Goal: Task Accomplishment & Management: Use online tool/utility

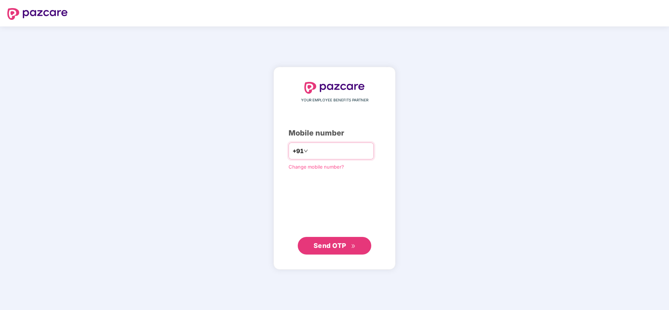
type input "**********"
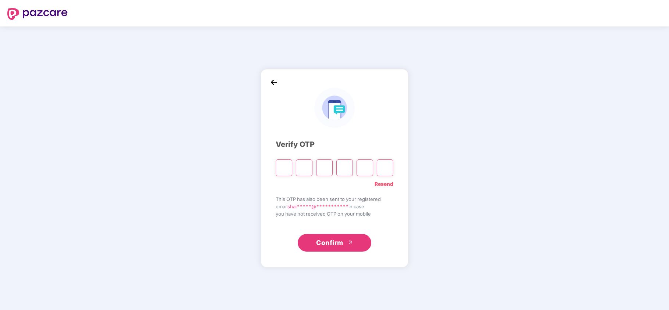
type input "*"
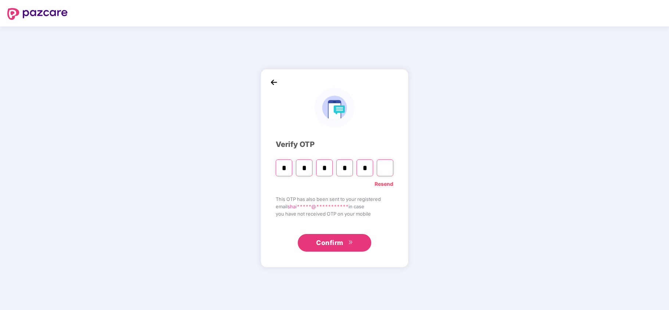
type input "*"
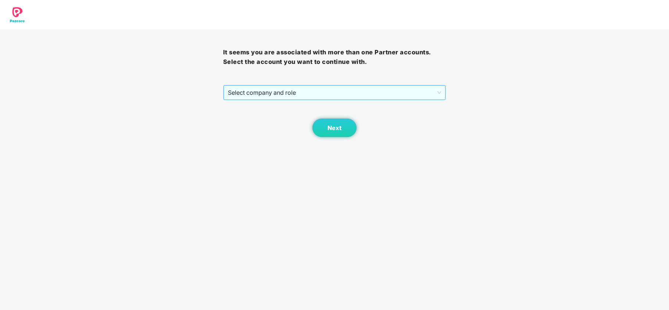
click at [272, 96] on span "Select company and role" at bounding box center [335, 93] width 214 height 14
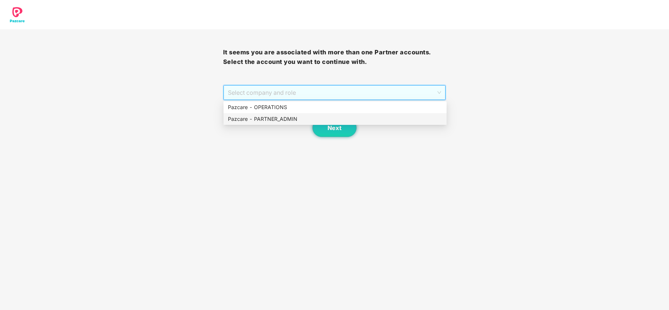
drag, startPoint x: 259, startPoint y: 120, endPoint x: 286, endPoint y: 126, distance: 27.2
click at [259, 120] on div "Pazcare - PARTNER_ADMIN" at bounding box center [335, 119] width 214 height 8
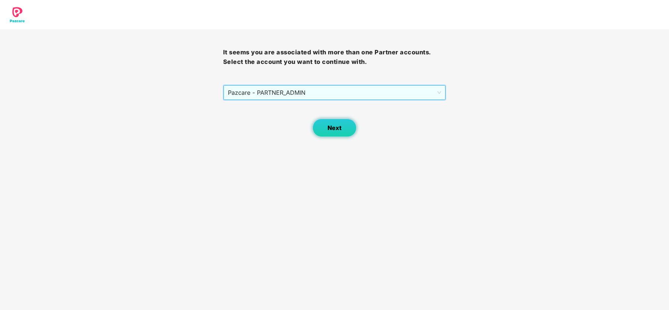
click at [316, 131] on button "Next" at bounding box center [335, 128] width 44 height 18
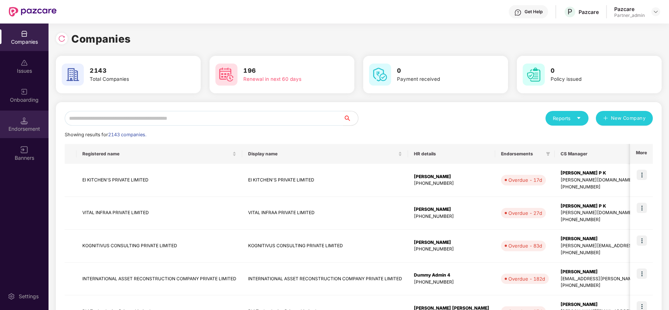
click at [29, 128] on div "Endorsement" at bounding box center [24, 128] width 49 height 7
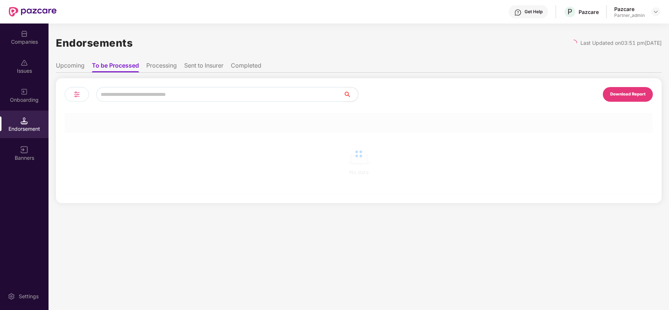
click at [143, 90] on input "text" at bounding box center [219, 94] width 247 height 15
paste input "**********"
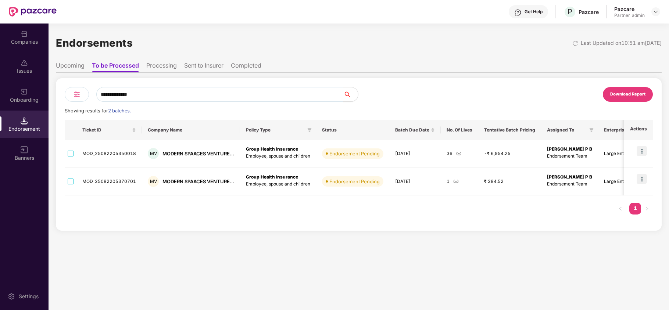
type input "**********"
click at [60, 65] on li "Upcoming" at bounding box center [70, 67] width 29 height 11
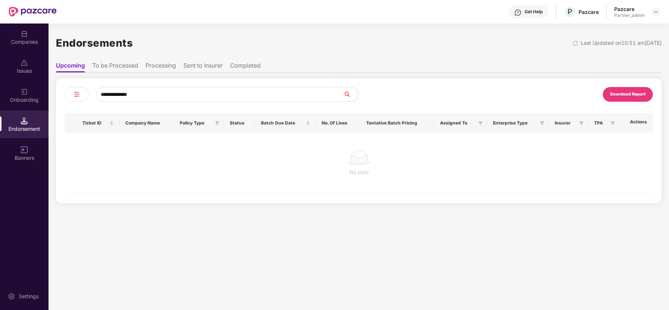
click at [113, 64] on li "To be Processed" at bounding box center [115, 67] width 46 height 11
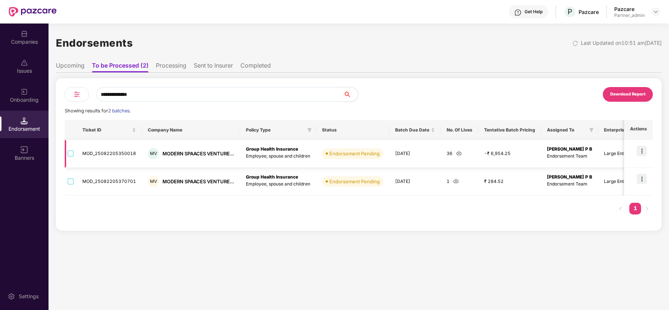
click at [458, 154] on img at bounding box center [459, 153] width 6 height 6
click at [454, 181] on img at bounding box center [457, 181] width 6 height 6
click at [71, 157] on label at bounding box center [71, 154] width 6 height 8
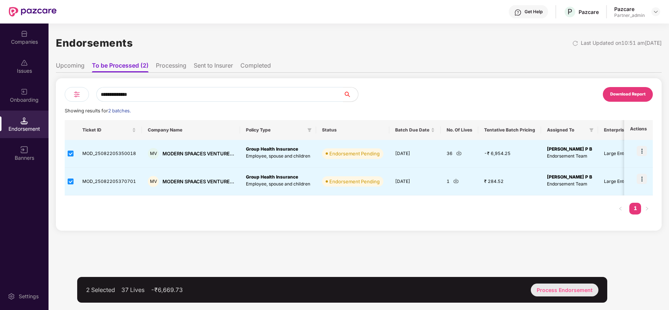
click at [568, 291] on div "Process Endorsement" at bounding box center [565, 290] width 68 height 13
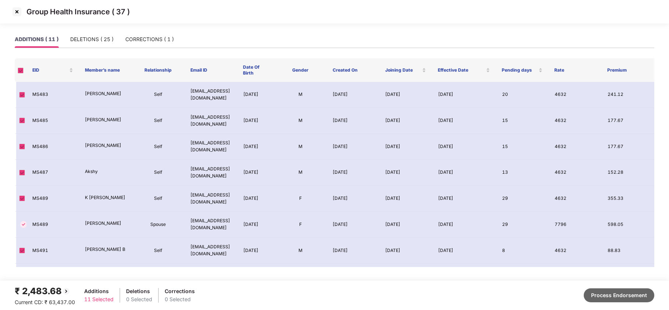
click at [624, 290] on button "Process Endorsement" at bounding box center [619, 296] width 71 height 14
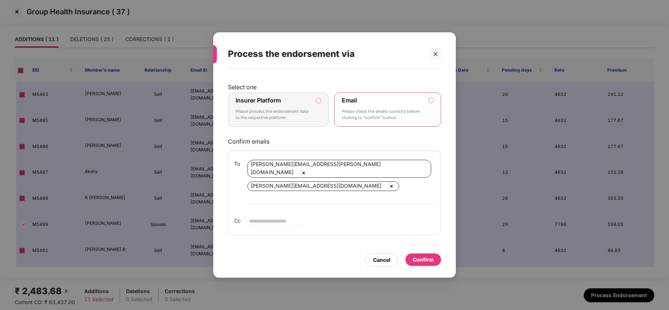
click at [284, 112] on div "Insurer Platform Please process the endorsement data to the respective platform" at bounding box center [273, 110] width 75 height 26
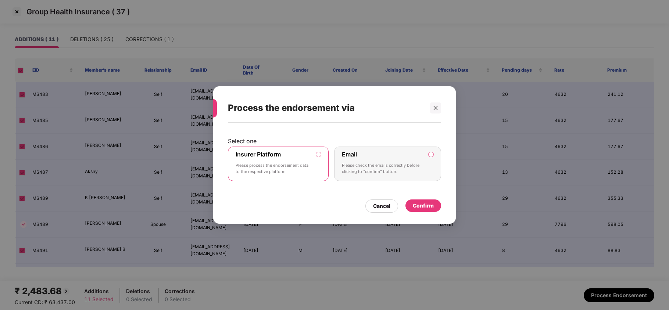
click at [424, 206] on div "Confirm" at bounding box center [423, 206] width 21 height 8
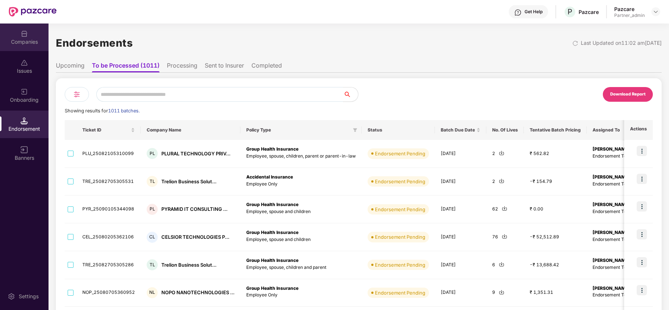
click at [18, 36] on div "Companies" at bounding box center [24, 38] width 49 height 28
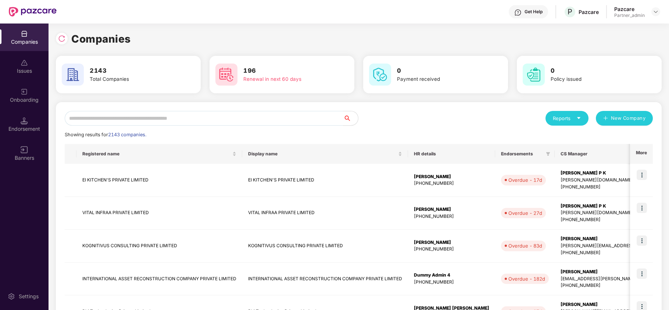
click at [28, 43] on div "Companies" at bounding box center [24, 41] width 49 height 7
click at [147, 118] on input "text" at bounding box center [204, 118] width 279 height 15
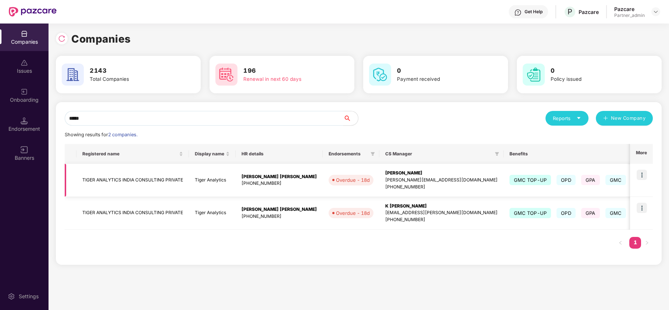
type input "*****"
click at [642, 174] on img at bounding box center [642, 175] width 10 height 10
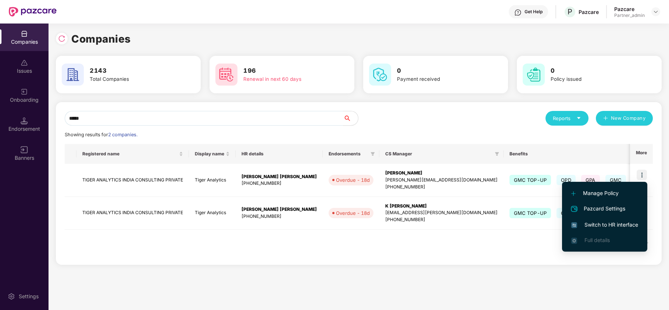
click at [608, 225] on span "Switch to HR interface" at bounding box center [605, 225] width 67 height 8
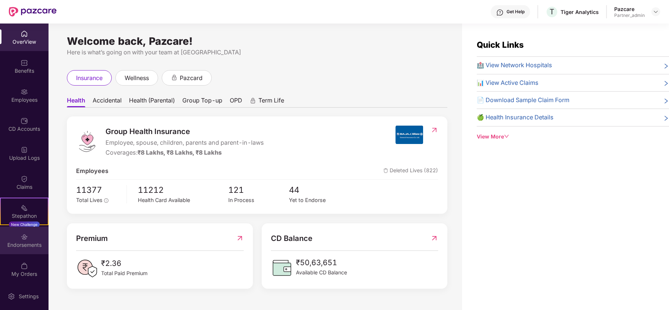
click at [13, 249] on div "Endorsements" at bounding box center [24, 245] width 49 height 7
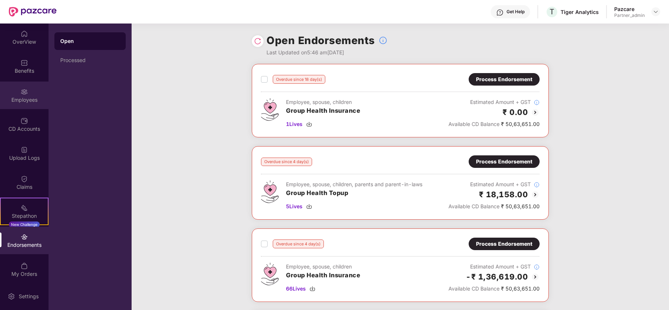
click at [24, 93] on img at bounding box center [24, 91] width 7 height 7
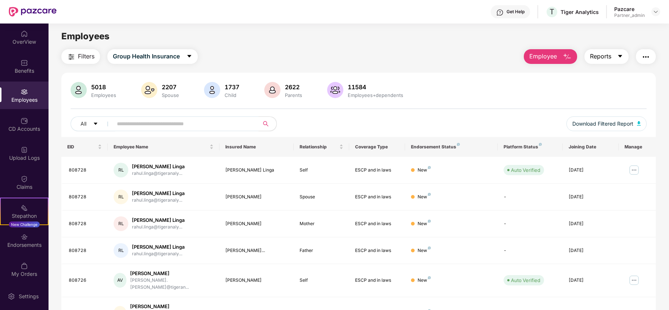
click at [620, 58] on icon "caret-down" at bounding box center [621, 56] width 6 height 6
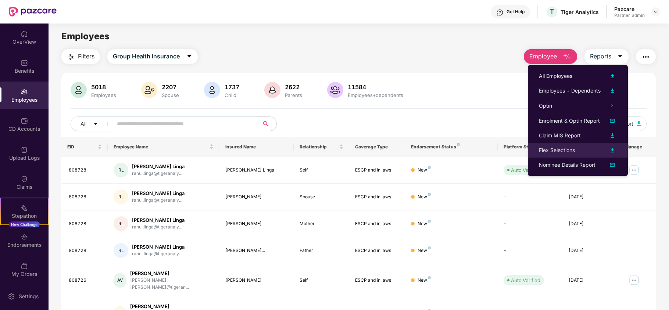
click at [572, 149] on div "Flex Selections" at bounding box center [557, 150] width 36 height 8
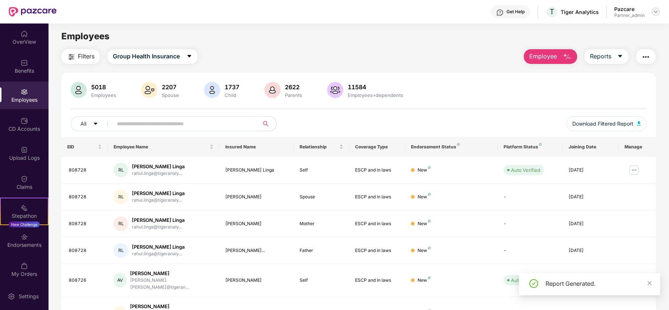
click at [657, 14] on img at bounding box center [656, 12] width 6 height 6
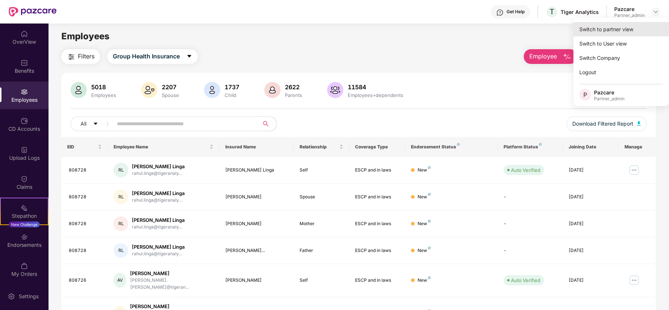
click at [609, 35] on div "Switch to partner view" at bounding box center [622, 29] width 96 height 14
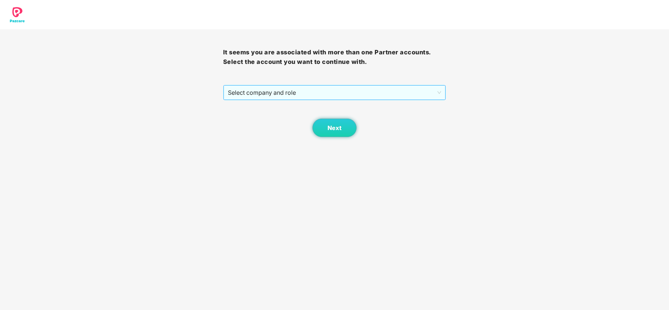
click at [259, 99] on span "Select company and role" at bounding box center [335, 93] width 214 height 14
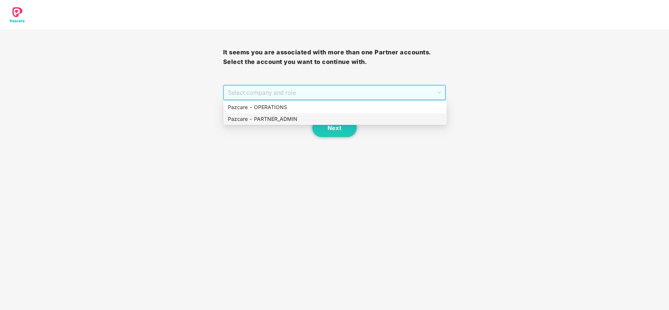
click at [261, 119] on div "Pazcare - PARTNER_ADMIN" at bounding box center [335, 119] width 214 height 8
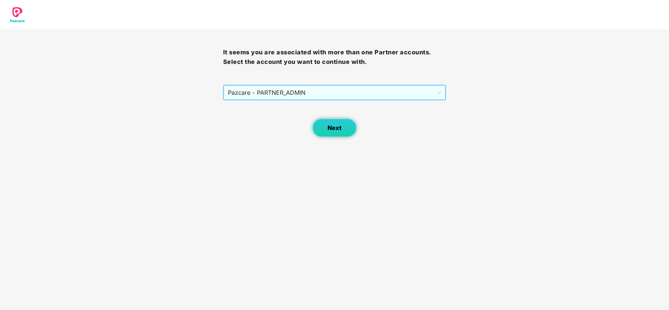
click at [338, 132] on button "Next" at bounding box center [335, 128] width 44 height 18
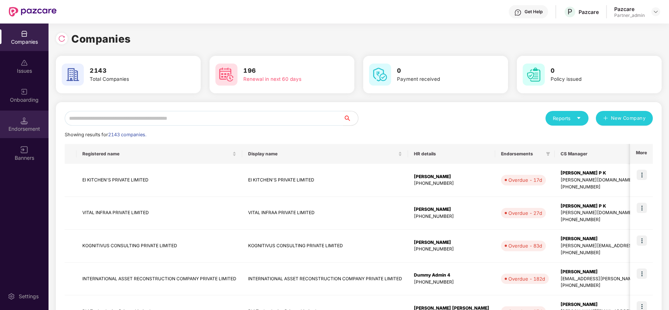
click at [22, 129] on div "Endorsement" at bounding box center [24, 128] width 49 height 7
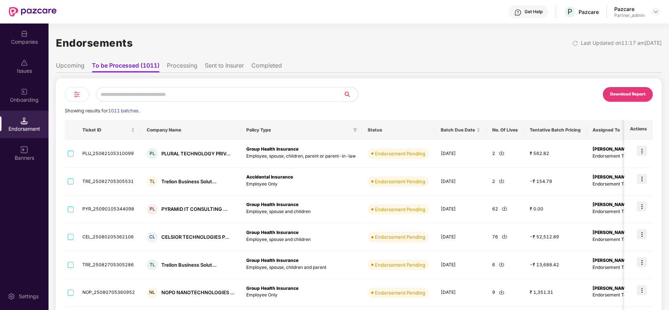
click at [268, 96] on input "text" at bounding box center [219, 94] width 247 height 15
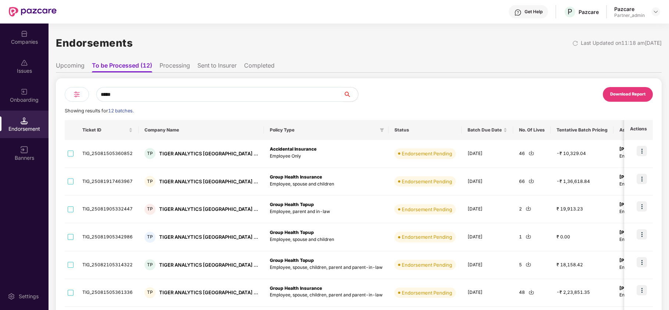
type input "*****"
click at [75, 93] on img at bounding box center [76, 94] width 9 height 9
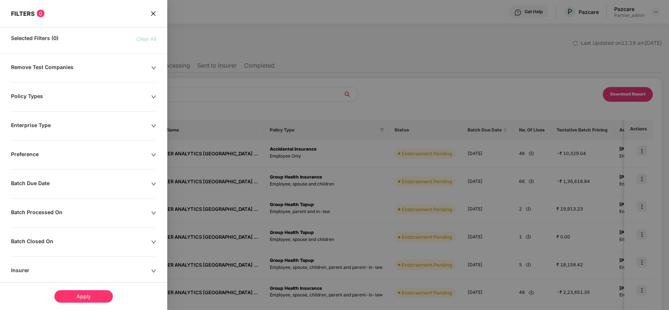
click at [28, 92] on div "Remove Test Companies Policy Types Enterprise Type Preference Batch Due Date Ba…" at bounding box center [83, 238] width 167 height 349
drag, startPoint x: 28, startPoint y: 92, endPoint x: 28, endPoint y: 96, distance: 4.1
click at [28, 94] on div "Remove Test Companies Policy Types Enterprise Type Preference Batch Due Date Ba…" at bounding box center [83, 238] width 167 height 349
click at [28, 96] on div "Policy Types" at bounding box center [81, 97] width 140 height 8
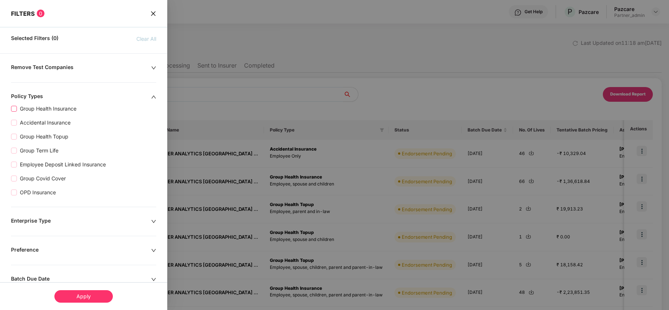
click at [49, 110] on span "Group Health Insurance" at bounding box center [48, 109] width 63 height 8
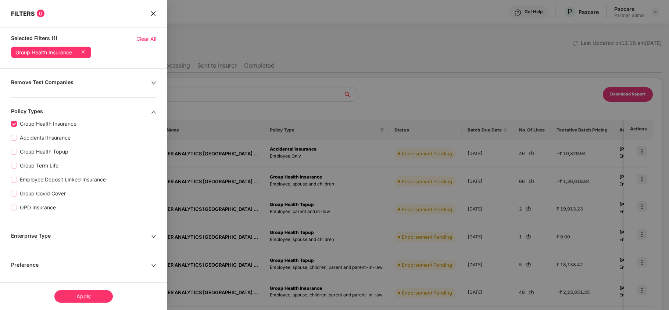
click at [87, 295] on div "Apply" at bounding box center [83, 297] width 58 height 13
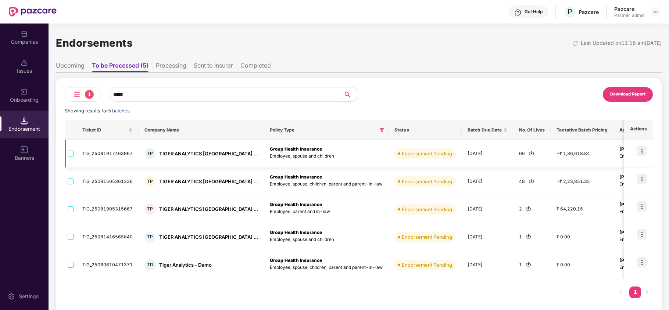
click at [529, 154] on img at bounding box center [532, 153] width 6 height 6
click at [529, 181] on img at bounding box center [532, 181] width 6 height 6
click at [526, 209] on img at bounding box center [529, 209] width 6 height 6
click at [526, 236] on img at bounding box center [529, 237] width 6 height 6
click at [24, 44] on div "Companies" at bounding box center [24, 41] width 49 height 7
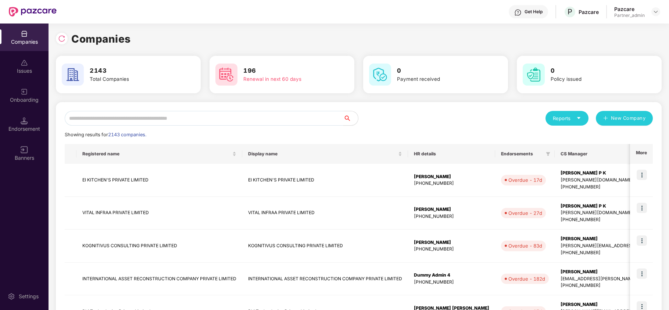
click at [152, 120] on input "text" at bounding box center [204, 118] width 279 height 15
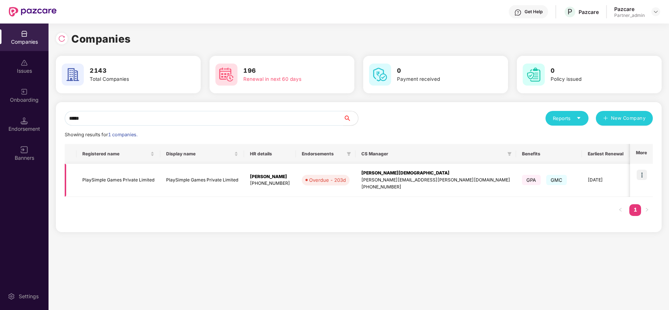
type input "*****"
click at [642, 170] on img at bounding box center [642, 175] width 10 height 10
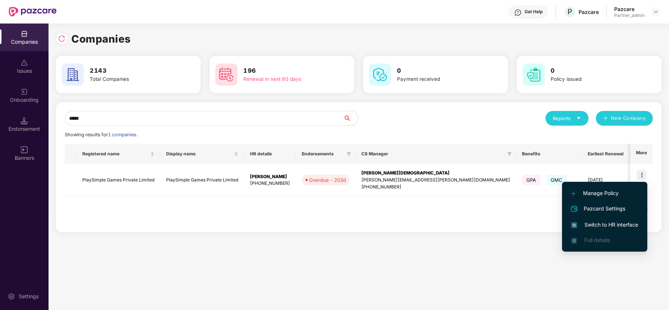
click at [612, 228] on span "Switch to HR interface" at bounding box center [605, 225] width 67 height 8
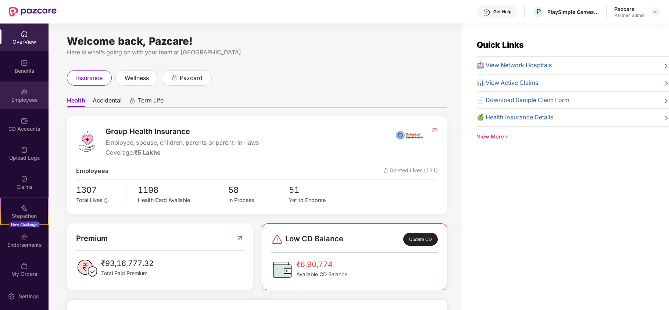
click at [21, 103] on div "Employees" at bounding box center [24, 99] width 49 height 7
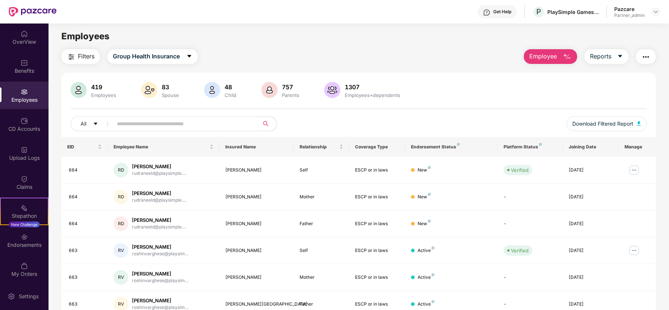
click at [165, 118] on span at bounding box center [183, 124] width 151 height 15
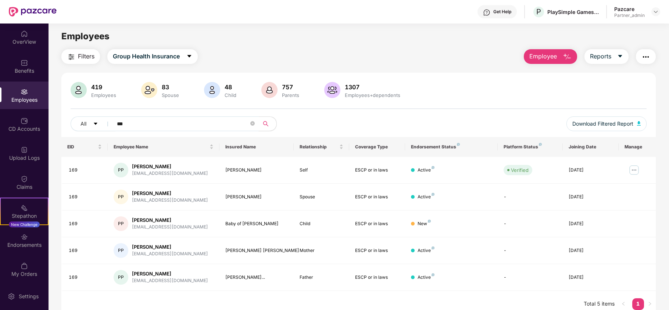
type input "***"
click at [26, 245] on div "Endorsements" at bounding box center [24, 245] width 49 height 7
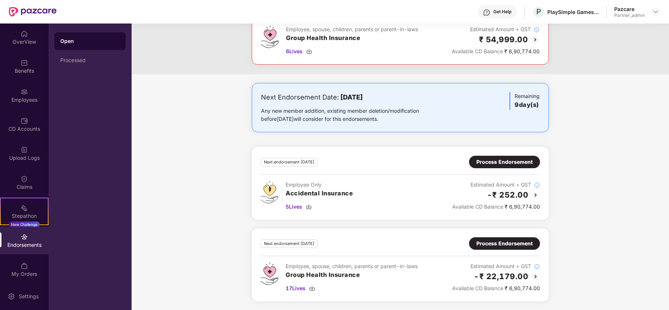
scroll to position [405, 0]
click at [505, 244] on div "Process Endorsement" at bounding box center [505, 244] width 56 height 8
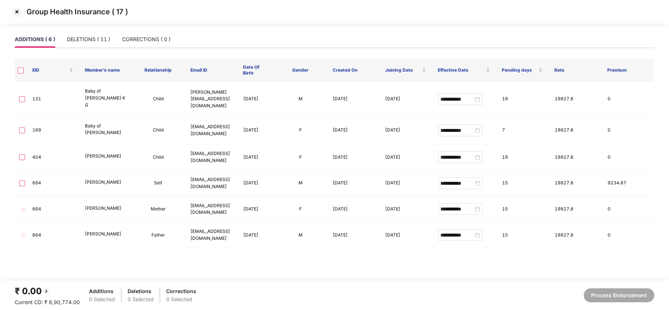
click at [18, 15] on img at bounding box center [17, 12] width 12 height 12
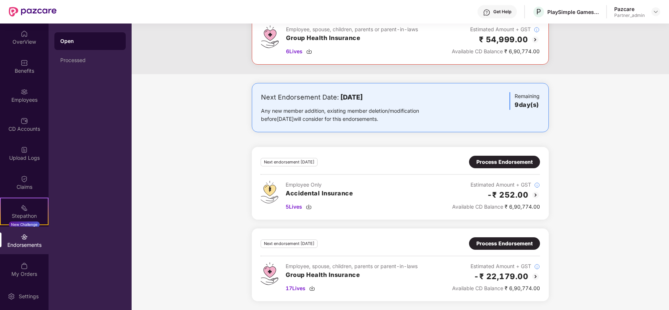
scroll to position [405, 0]
click at [315, 288] on img at bounding box center [312, 289] width 6 height 6
drag, startPoint x: 627, startPoint y: 150, endPoint x: 636, endPoint y: 160, distance: 13.5
click at [629, 150] on div "Next Endorsement Date: 10 September 2025 Any new member addition, existing memb…" at bounding box center [401, 196] width 538 height 227
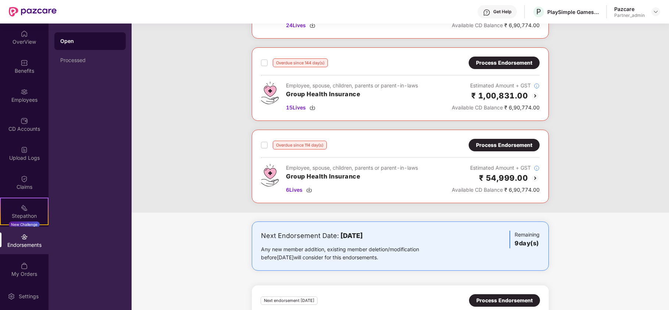
scroll to position [258, 0]
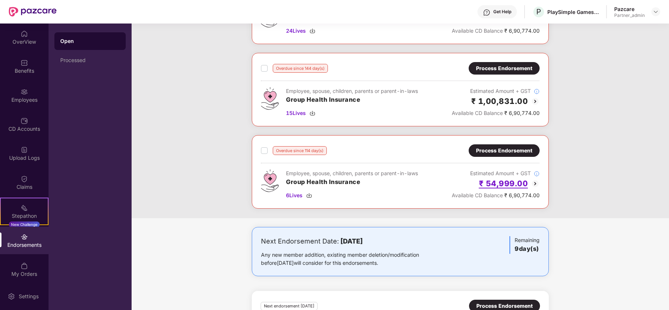
click at [500, 187] on h2 "₹ 54,999.00" at bounding box center [503, 184] width 49 height 12
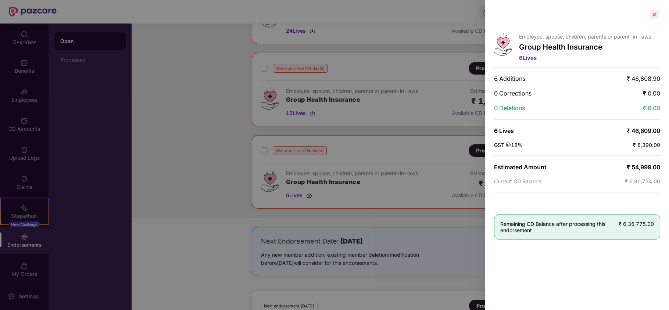
click at [660, 13] on div at bounding box center [655, 15] width 12 height 12
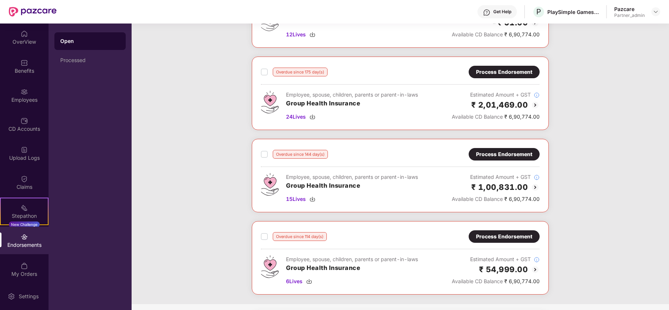
scroll to position [196, 0]
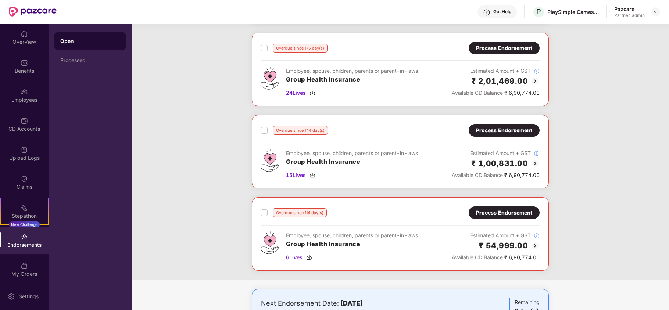
click at [494, 215] on div "Process Endorsement" at bounding box center [504, 213] width 56 height 8
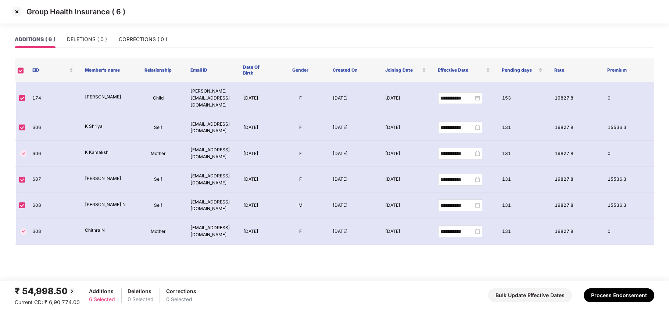
click at [18, 11] on img at bounding box center [17, 12] width 12 height 12
